Goal: Information Seeking & Learning: Learn about a topic

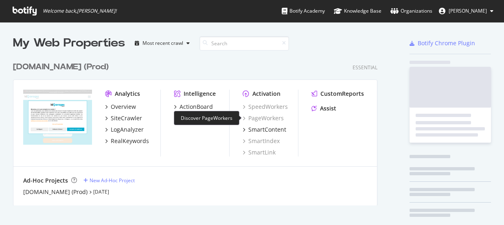
scroll to position [147, 365]
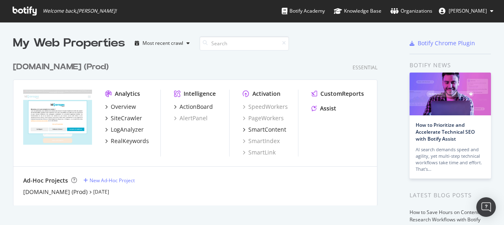
click at [162, 64] on div "idgarages.com (Prod) Essential" at bounding box center [195, 67] width 365 height 12
click at [185, 106] on div "ActionBoard" at bounding box center [196, 107] width 33 height 8
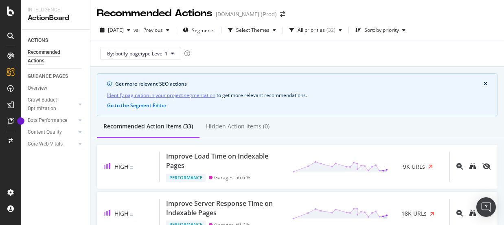
click at [68, 186] on div "ACTIONS Recommended Actions GUIDANCE PAGES Overview Crawl Budget Optimization L…" at bounding box center [55, 127] width 69 height 195
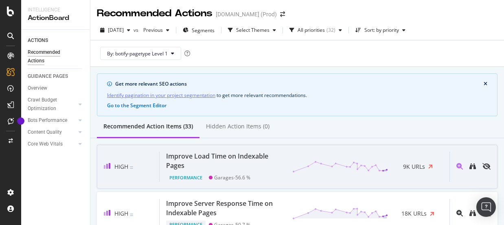
click at [230, 153] on div "Improve Load Time on Indexable Pages" at bounding box center [224, 161] width 117 height 19
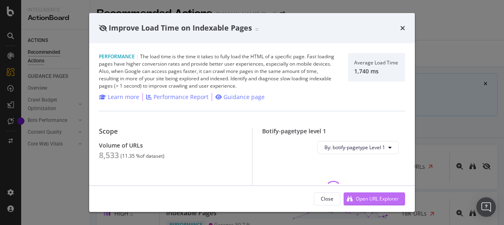
click at [368, 196] on div "Open URL Explorer" at bounding box center [377, 198] width 43 height 7
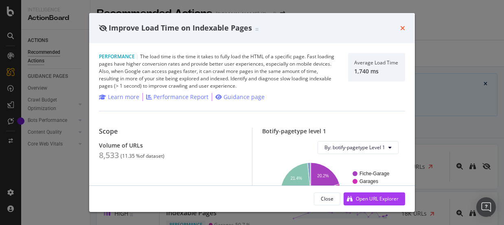
click at [401, 28] on icon "times" at bounding box center [403, 28] width 5 height 7
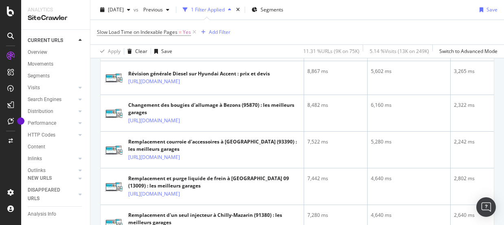
scroll to position [244, 0]
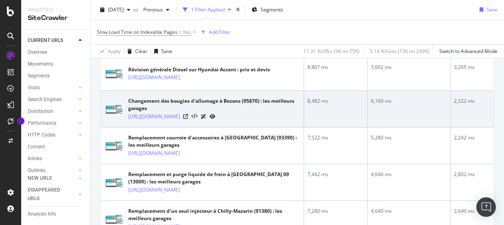
click at [216, 119] on icon at bounding box center [213, 116] width 6 height 5
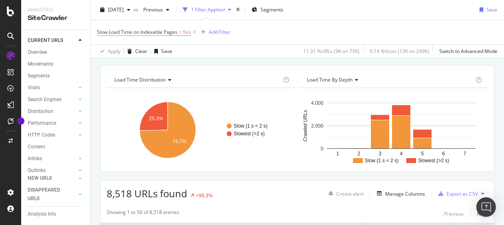
scroll to position [0, 0]
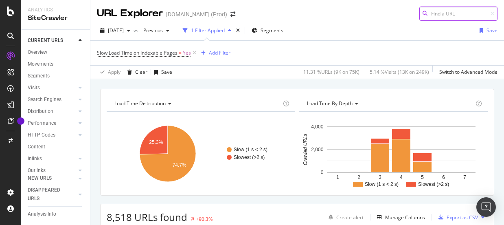
click at [434, 16] on input at bounding box center [459, 14] width 78 height 14
paste input "/fr-fr/prestations/filtre-habitacle//ventilateur-voiture-systeme-ventilation"
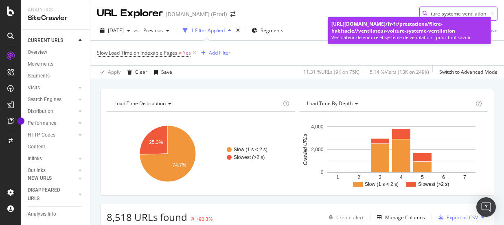
type input "/fr-fr/prestations/filtre-habitacle//ventilateur-voiture-systeme-ventilation"
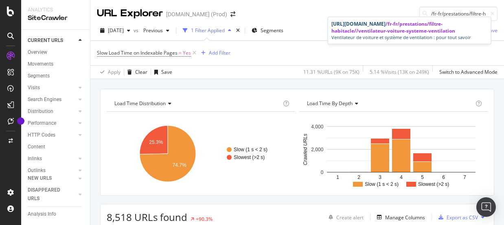
click at [378, 26] on div "https://www.idgarages.com /fr-fr/prestations/filtre-habitacle//ventilateur-voit…" at bounding box center [410, 27] width 156 height 14
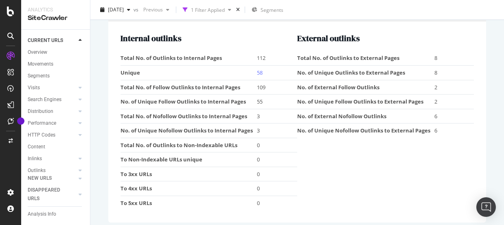
scroll to position [1229, 0]
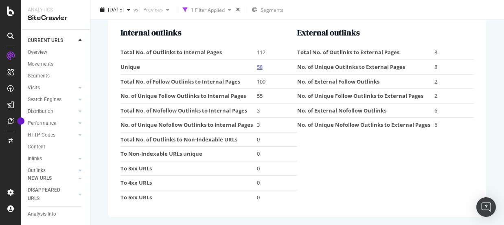
click at [257, 68] on link "58" at bounding box center [260, 66] width 6 height 7
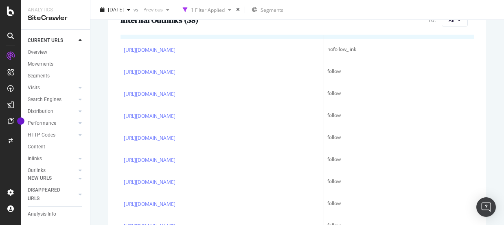
scroll to position [81, 0]
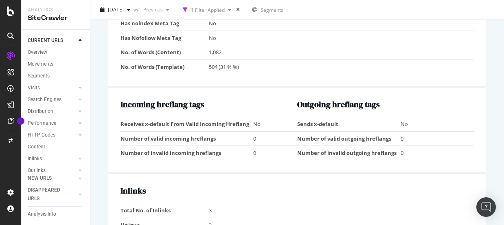
scroll to position [937, 0]
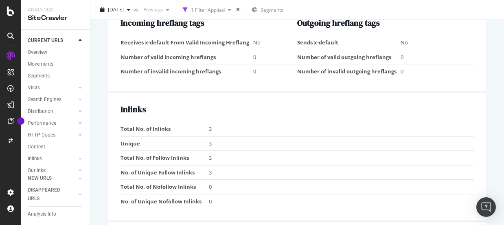
click at [209, 145] on link "3" at bounding box center [210, 143] width 3 height 7
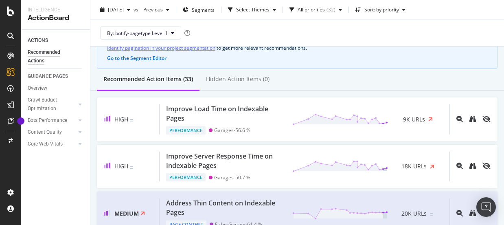
scroll to position [81, 0]
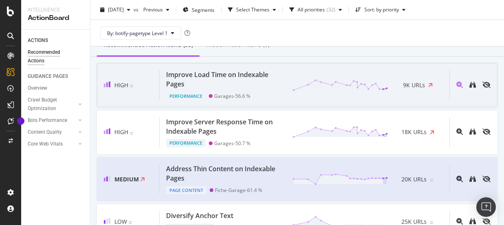
click at [252, 76] on div "Improve Load Time on Indexable Pages" at bounding box center [224, 79] width 117 height 19
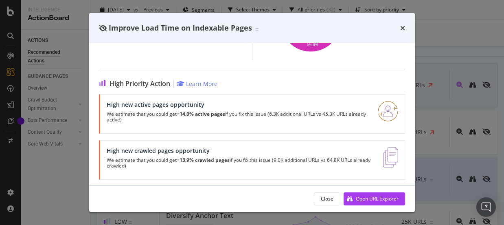
scroll to position [174, 0]
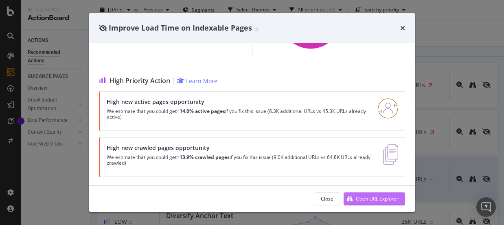
click at [368, 199] on div "Open URL Explorer" at bounding box center [377, 198] width 43 height 7
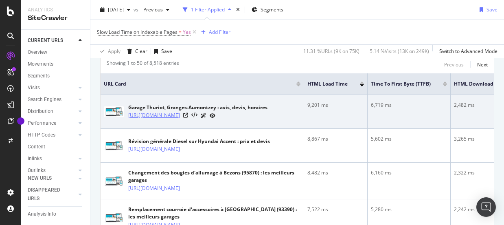
scroll to position [163, 0]
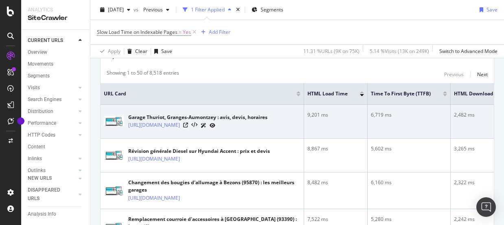
click at [216, 125] on icon at bounding box center [213, 125] width 6 height 5
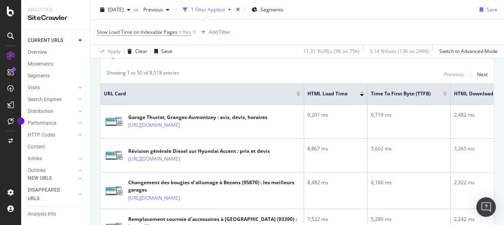
scroll to position [0, 0]
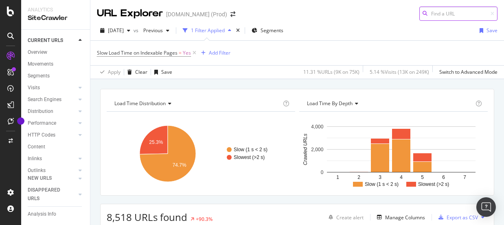
click at [426, 15] on input at bounding box center [459, 14] width 78 height 14
paste input "/vehicules/volvo/volvo-s60"
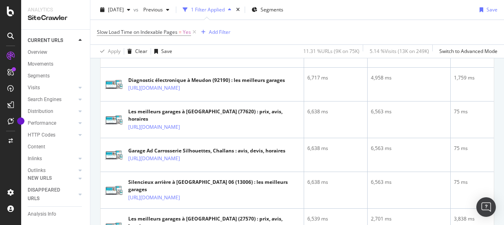
scroll to position [530, 0]
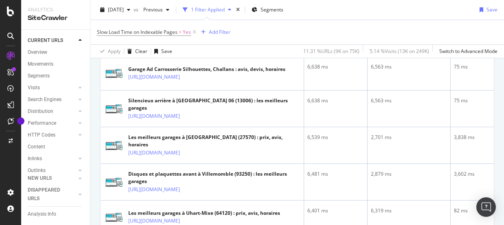
type input "/vehicules/volvo/volvo-s60"
